Goal: Information Seeking & Learning: Compare options

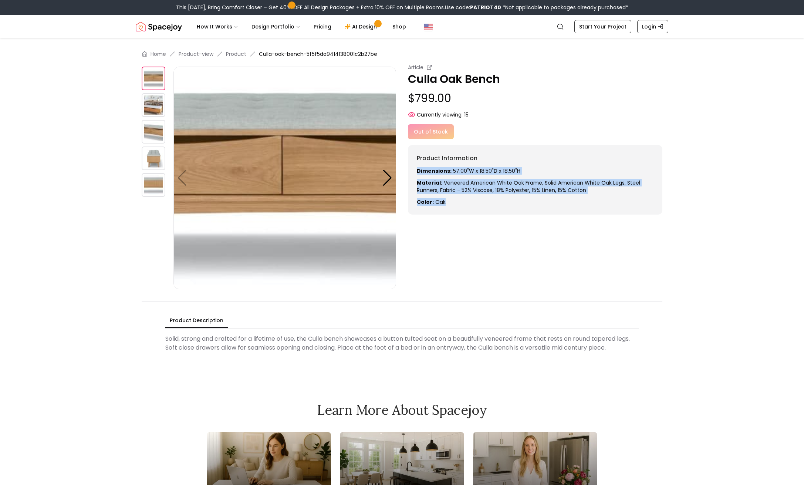
drag, startPoint x: 448, startPoint y: 205, endPoint x: 409, endPoint y: 169, distance: 52.9
click at [409, 169] on div "Product Information Dimensions: 57.00"W x 18.50"D x 18.50"H Material: Veneered …" at bounding box center [535, 180] width 255 height 70
copy div "Dimensions: 57.00"W x 18.50"D x 18.50"H Material: Veneered American White Oak f…"
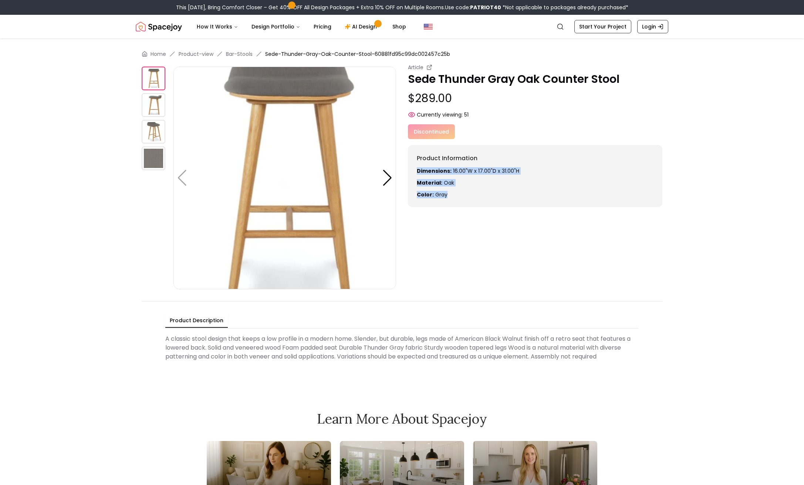
drag, startPoint x: 447, startPoint y: 195, endPoint x: 417, endPoint y: 172, distance: 37.7
click at [417, 172] on div "Dimensions: 16.00"W x 17.00"D x 31.00"H Material: Oak Color: gray" at bounding box center [535, 182] width 237 height 31
copy div "Dimensions: 16.00"W x 17.00"D x 31.00"H Material: Oak Color: gray"
click at [641, 230] on div "Article Sede Thunder Gray Oak Counter Stool $289.00 Currently viewing: 51 Artic…" at bounding box center [402, 177] width 521 height 226
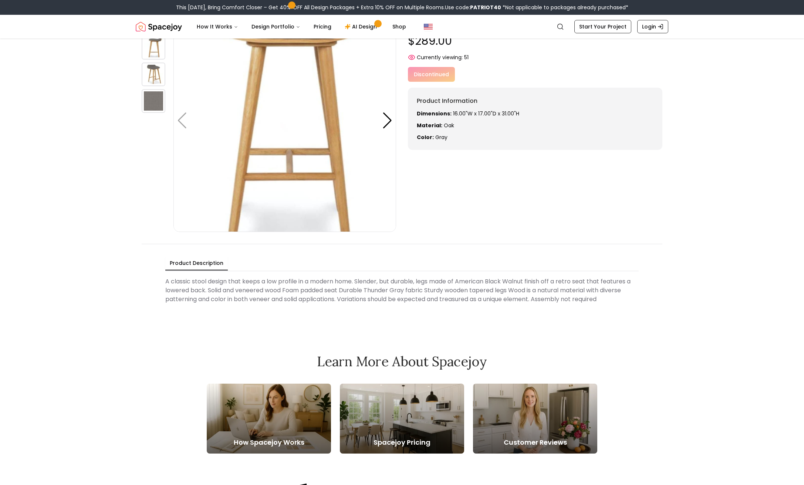
scroll to position [117, 0]
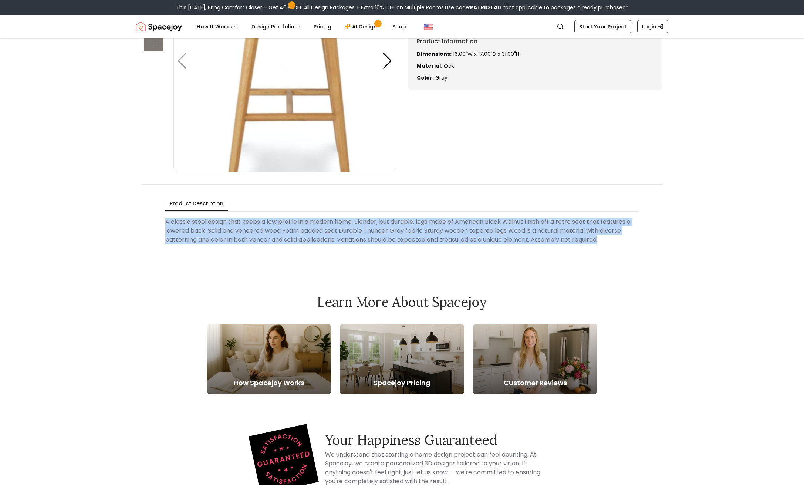
drag, startPoint x: 607, startPoint y: 240, endPoint x: 190, endPoint y: 229, distance: 416.7
click at [166, 222] on Description "A classic stool design that keeps a low profile in a modern home. Slender, but …" at bounding box center [402, 231] width 474 height 33
copy Description "A classic stool design that keeps a low profile in a modern home. Slender, but …"
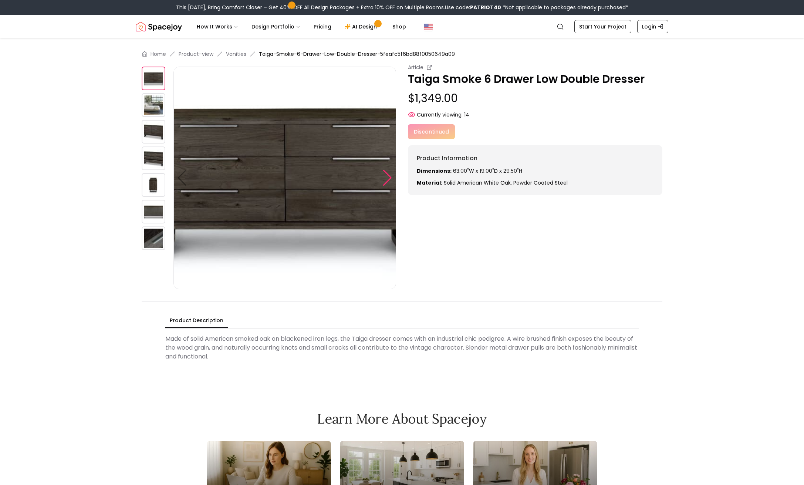
click at [387, 179] on div at bounding box center [388, 178] width 10 height 16
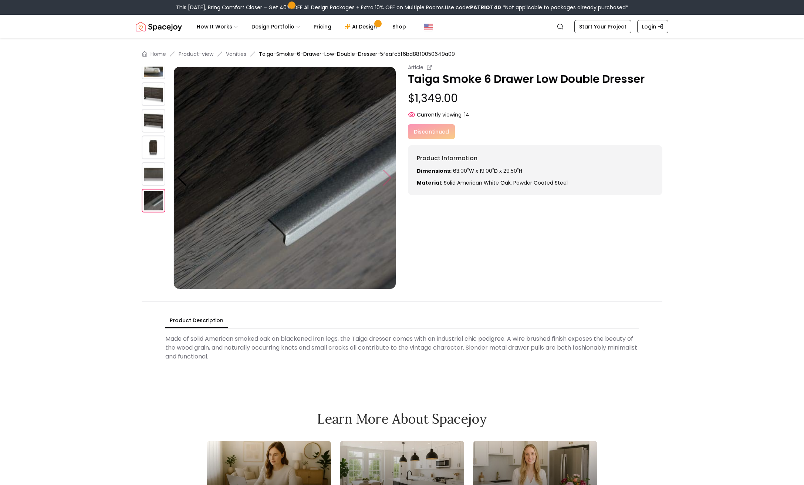
click at [387, 179] on img at bounding box center [285, 178] width 223 height 223
click at [141, 176] on div "Home Product-view Vanities Taiga-Smoke-6-Drawer-Low-Double-Dresser-5feafc5f6bd8…" at bounding box center [402, 206] width 568 height 337
click at [151, 174] on img at bounding box center [154, 174] width 24 height 24
click at [155, 91] on img at bounding box center [154, 94] width 24 height 24
click at [158, 74] on img at bounding box center [154, 67] width 24 height 24
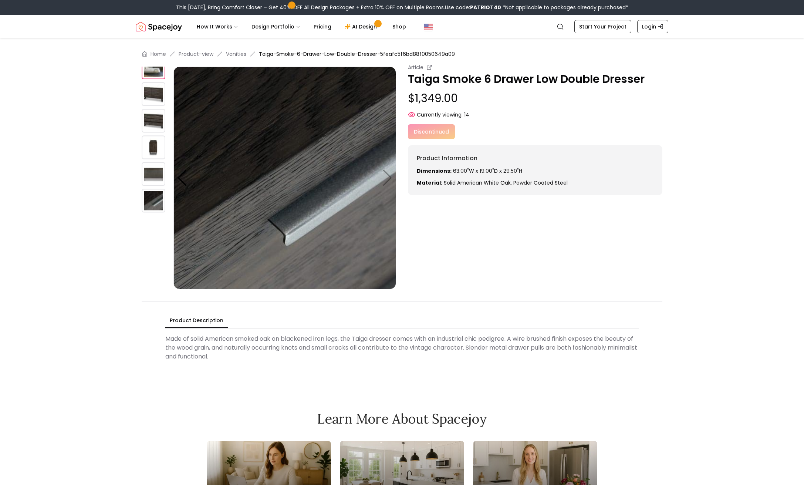
click at [153, 146] on img at bounding box center [154, 147] width 24 height 24
click at [151, 145] on img at bounding box center [154, 147] width 24 height 24
click at [151, 121] on img at bounding box center [154, 121] width 24 height 24
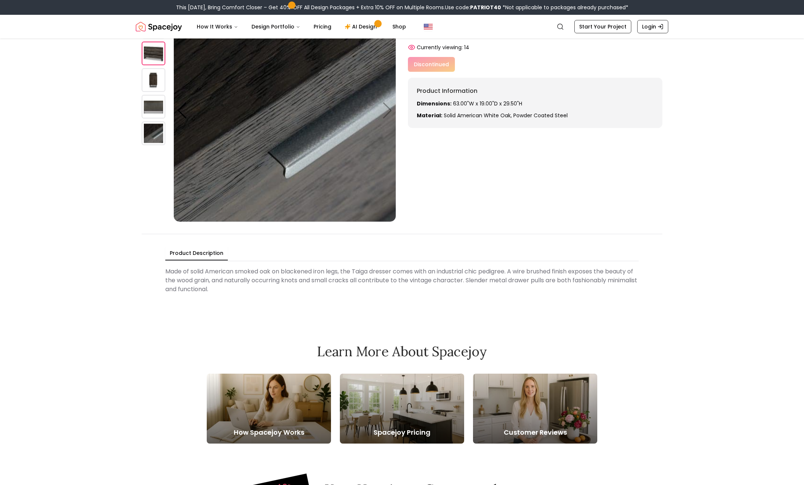
scroll to position [8, 0]
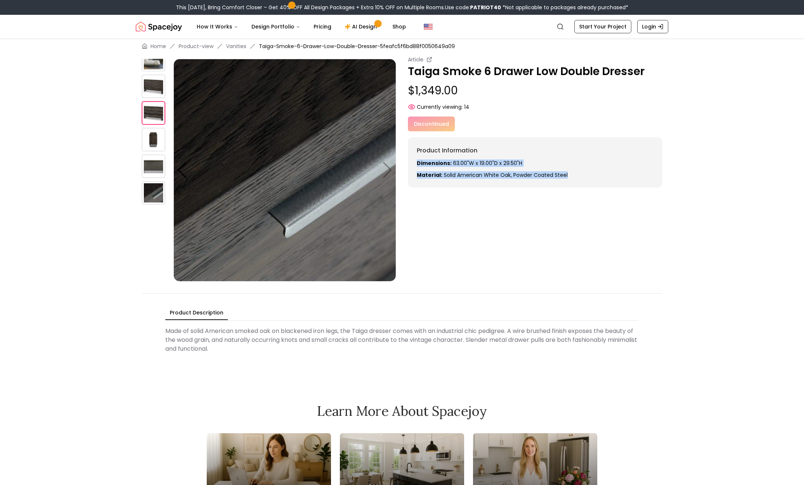
drag, startPoint x: 569, startPoint y: 176, endPoint x: 409, endPoint y: 164, distance: 160.6
click at [409, 164] on div "Product Information Dimensions: 63.00"W x 19.00"D x 29.50"H Material: Solid Ame…" at bounding box center [535, 162] width 255 height 50
copy div "Dimensions: 63.00"W x 19.00"D x 29.50"H Material: Solid American White Oak, pow…"
